Goal: Find specific page/section: Find specific page/section

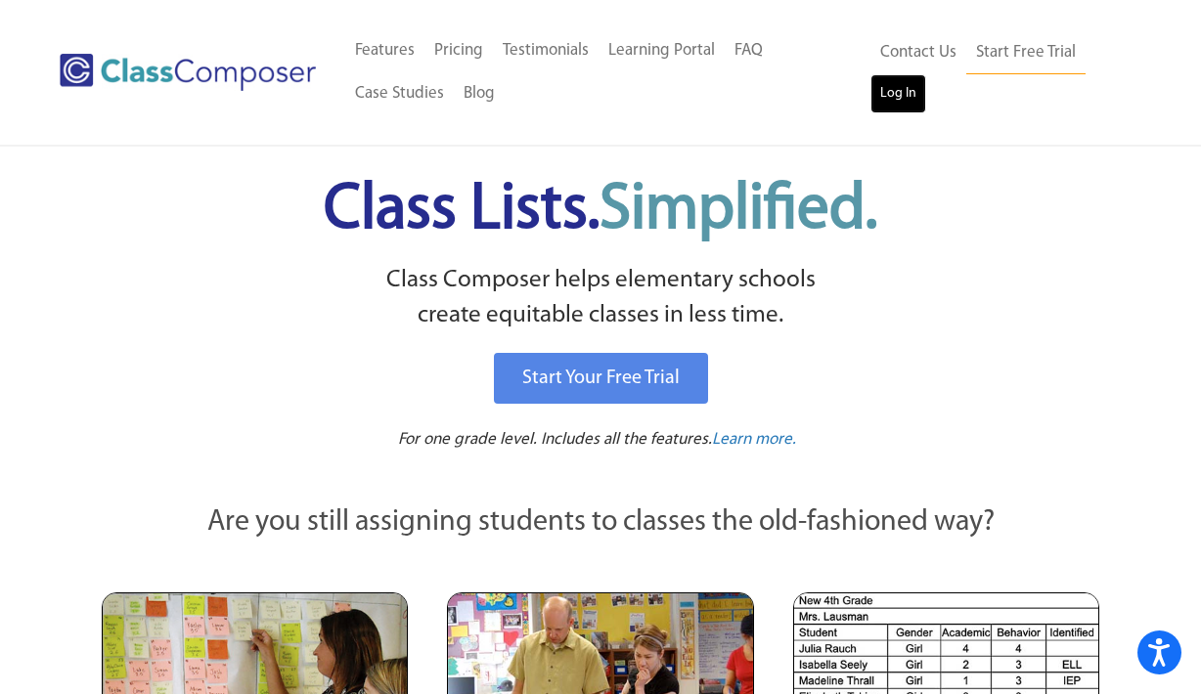
click at [890, 99] on link "Log In" at bounding box center [898, 93] width 56 height 39
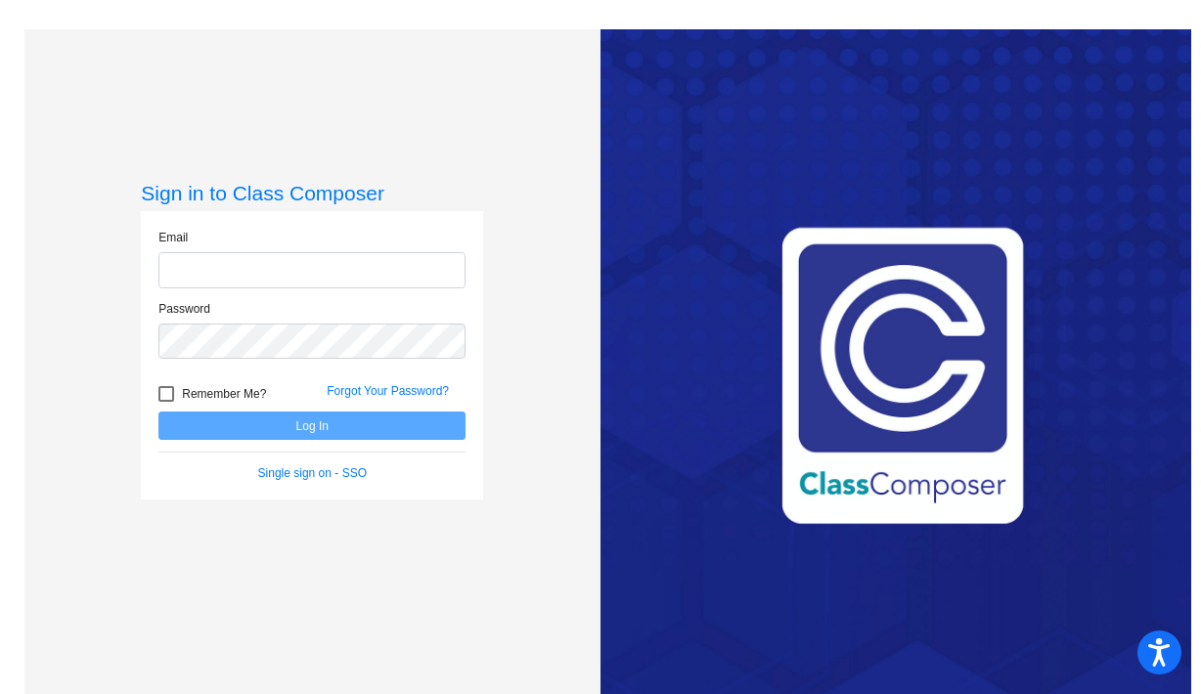
type input "npfeffer@sd27j.net"
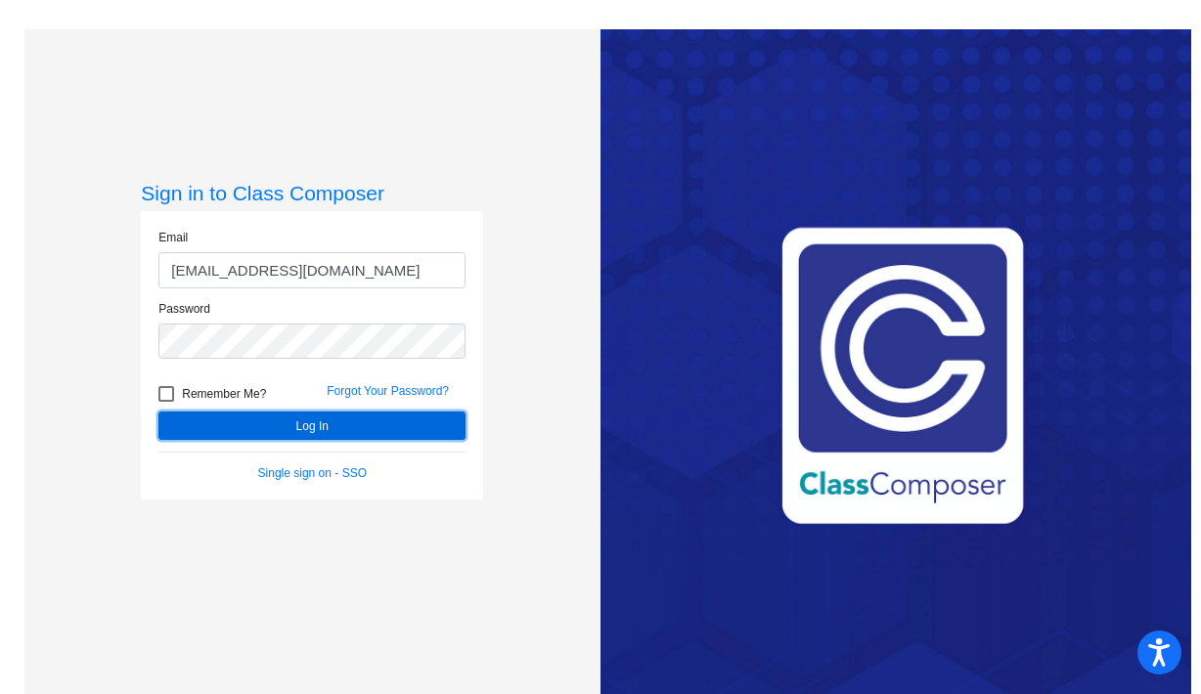
click at [354, 416] on button "Log In" at bounding box center [311, 426] width 307 height 28
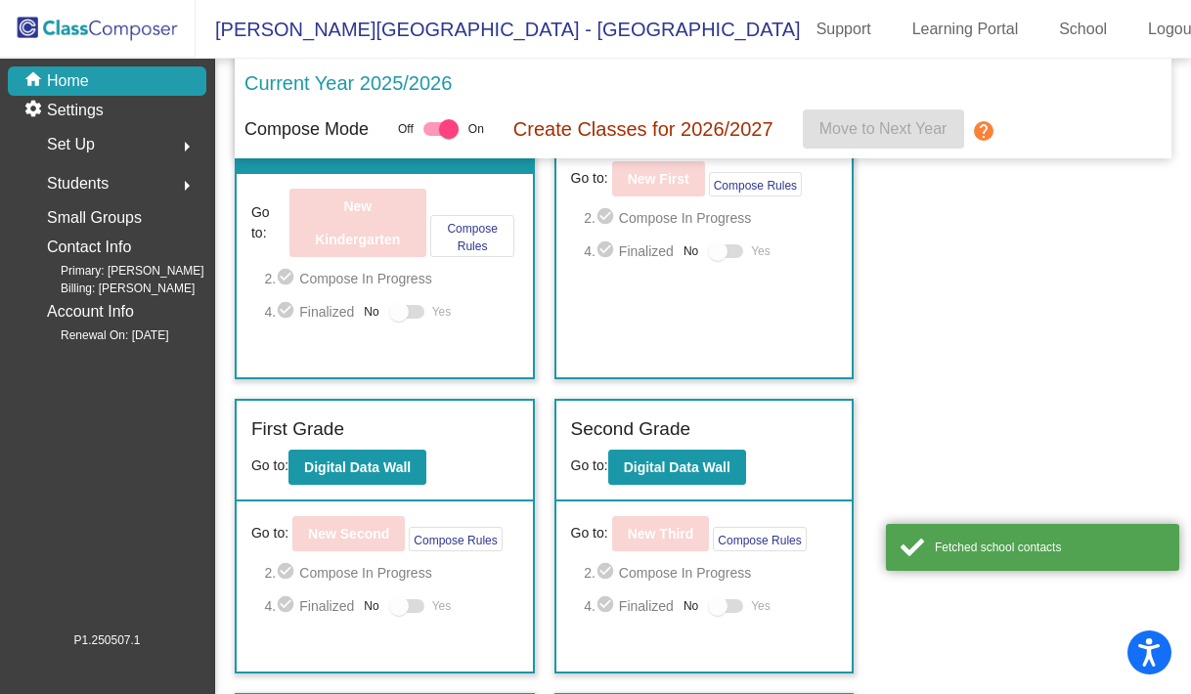
scroll to position [139, 0]
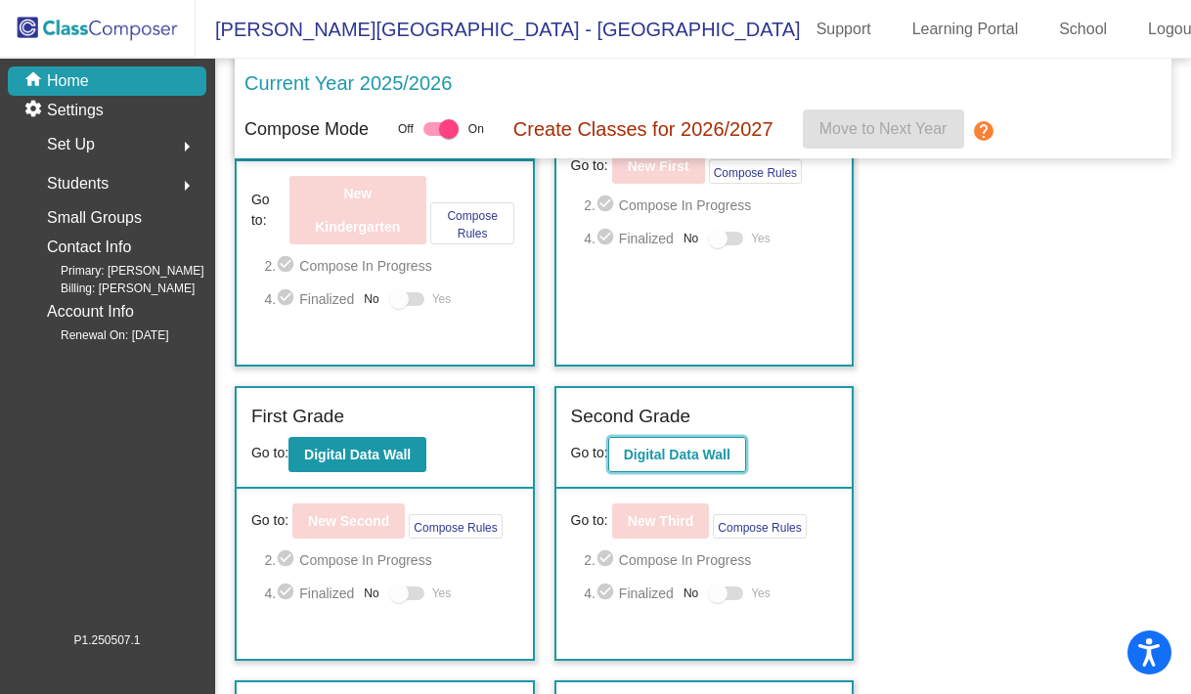
click at [696, 443] on button "Digital Data Wall" at bounding box center [677, 454] width 138 height 35
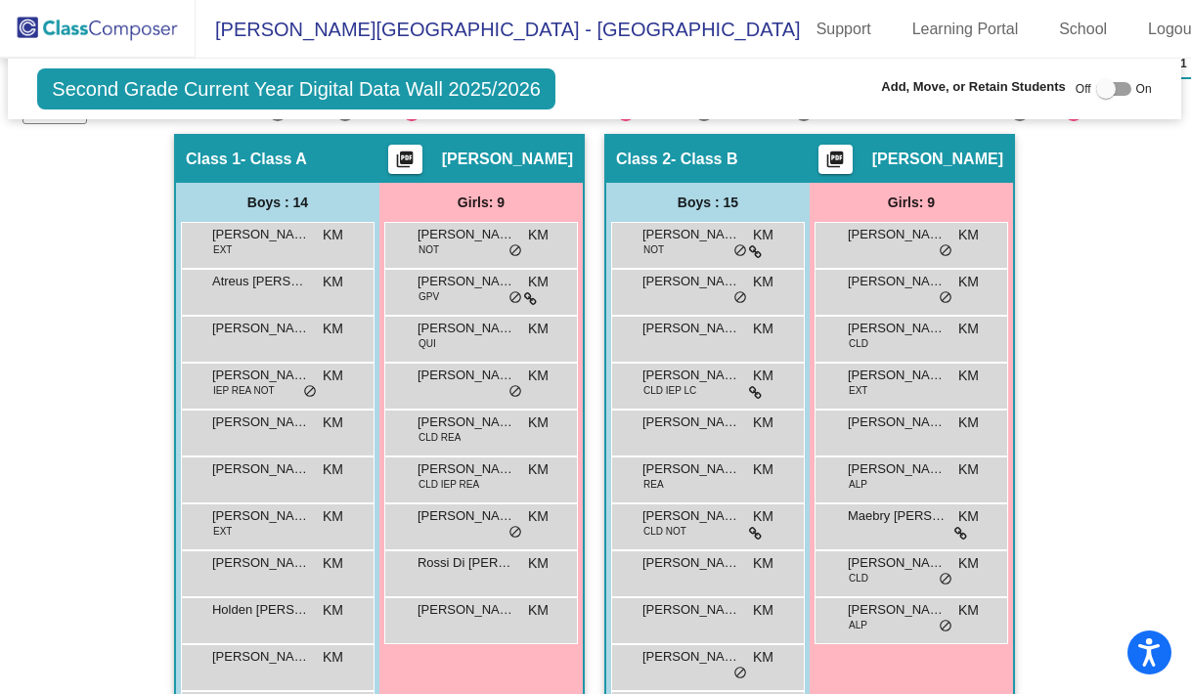
scroll to position [0, 1]
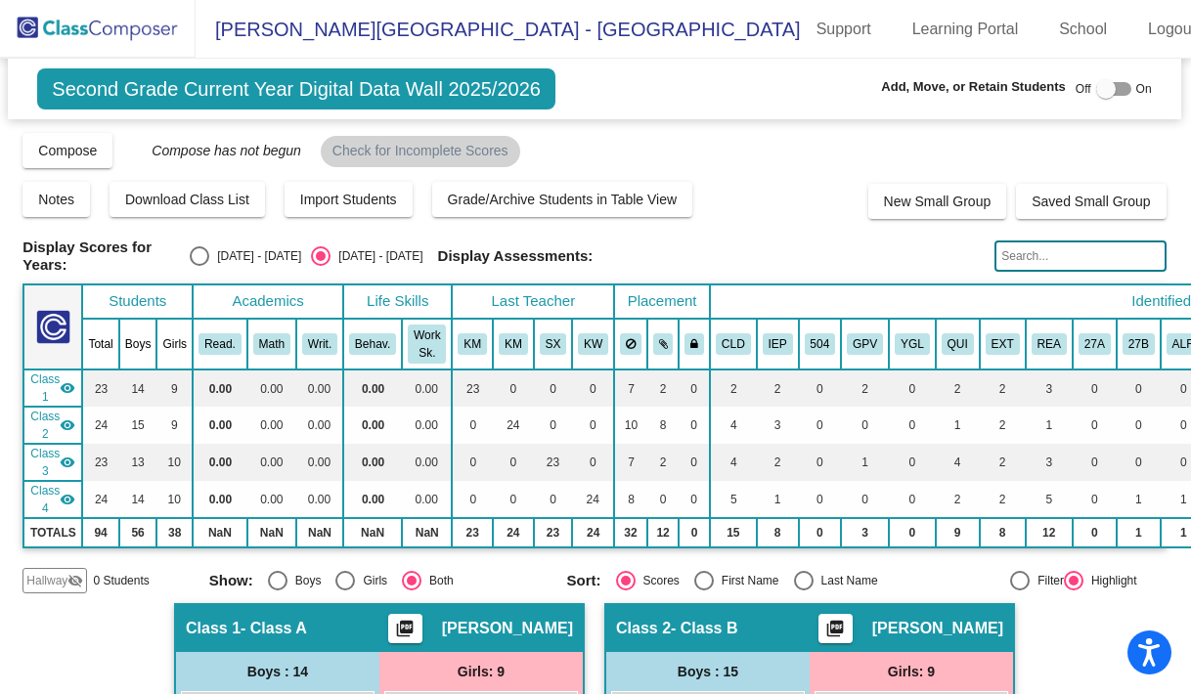
click at [135, 36] on img at bounding box center [98, 29] width 196 height 58
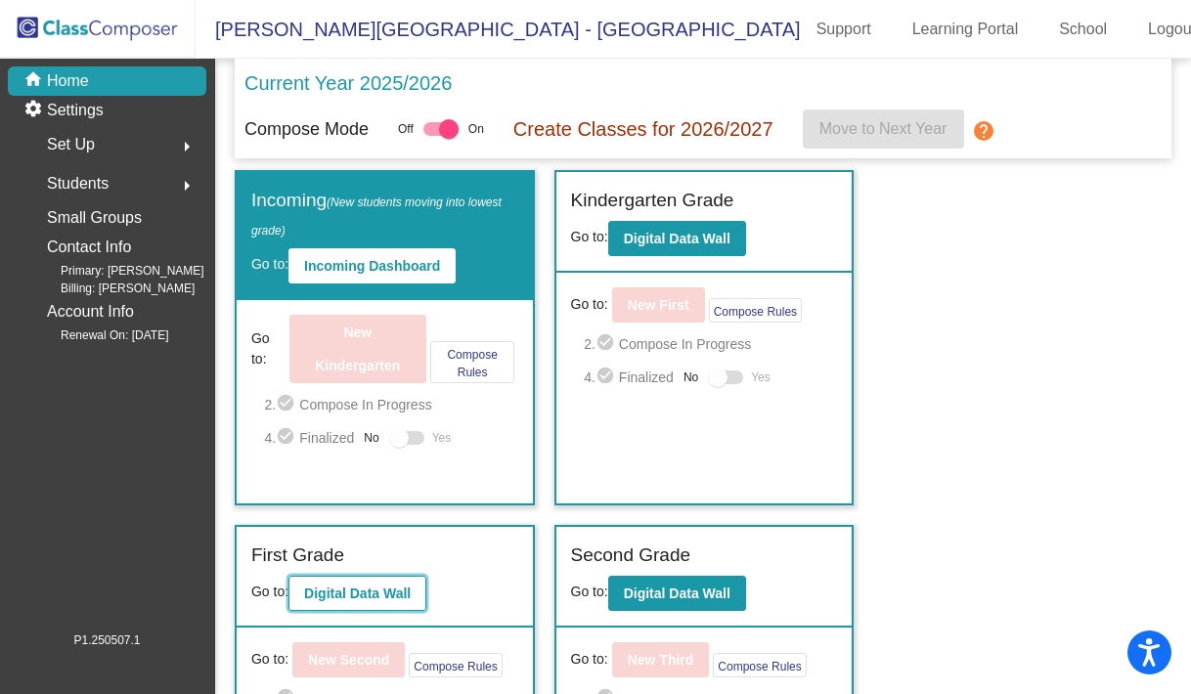
click at [357, 580] on button "Digital Data Wall" at bounding box center [357, 593] width 138 height 35
